Goal: Check status: Check status

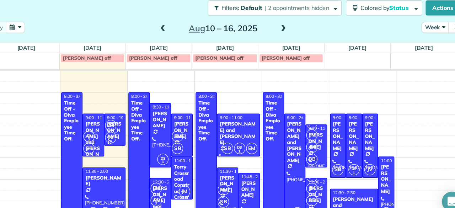
scroll to position [5, 0]
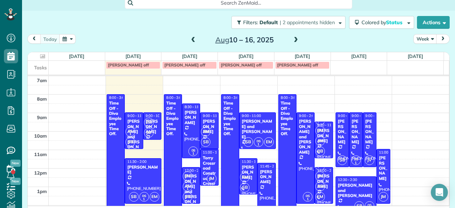
click at [293, 39] on span at bounding box center [296, 40] width 8 height 6
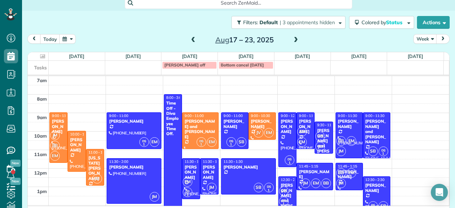
click at [293, 39] on span at bounding box center [296, 40] width 8 height 6
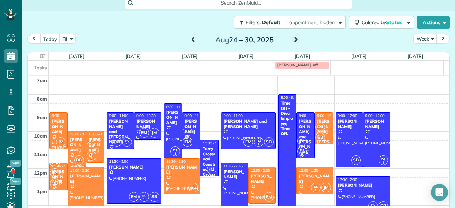
click at [293, 39] on span at bounding box center [296, 40] width 8 height 6
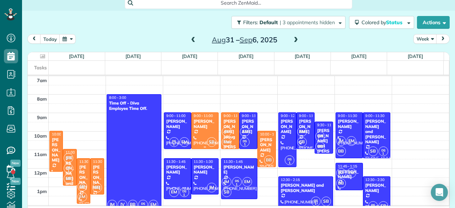
click at [209, 131] on div at bounding box center [205, 131] width 27 height 36
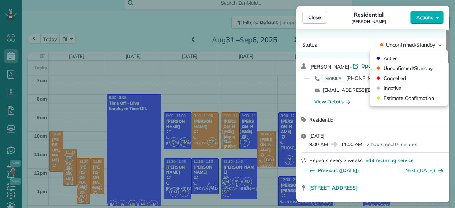
click at [420, 46] on span "Unconfirmed/Standby" at bounding box center [410, 44] width 49 height 7
click at [391, 59] on span "Active" at bounding box center [390, 58] width 14 height 7
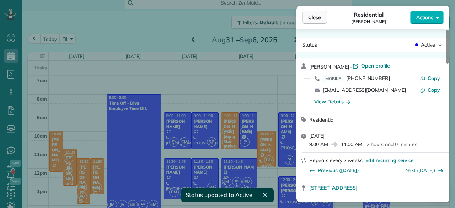
click at [323, 15] on button "Close" at bounding box center [314, 18] width 25 height 14
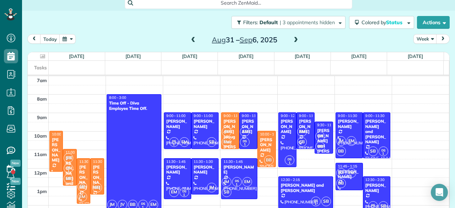
click at [189, 41] on span at bounding box center [193, 40] width 8 height 6
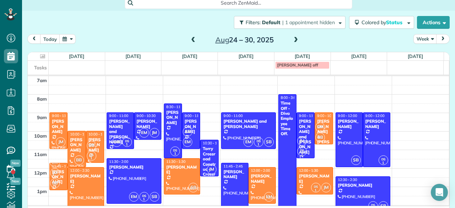
click at [191, 36] on span at bounding box center [193, 40] width 8 height 11
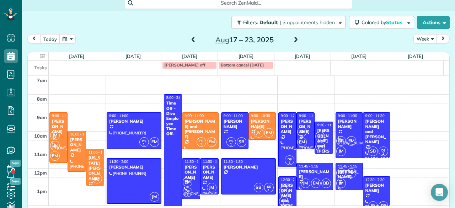
click at [190, 38] on span at bounding box center [193, 40] width 8 height 6
